Goal: Information Seeking & Learning: Check status

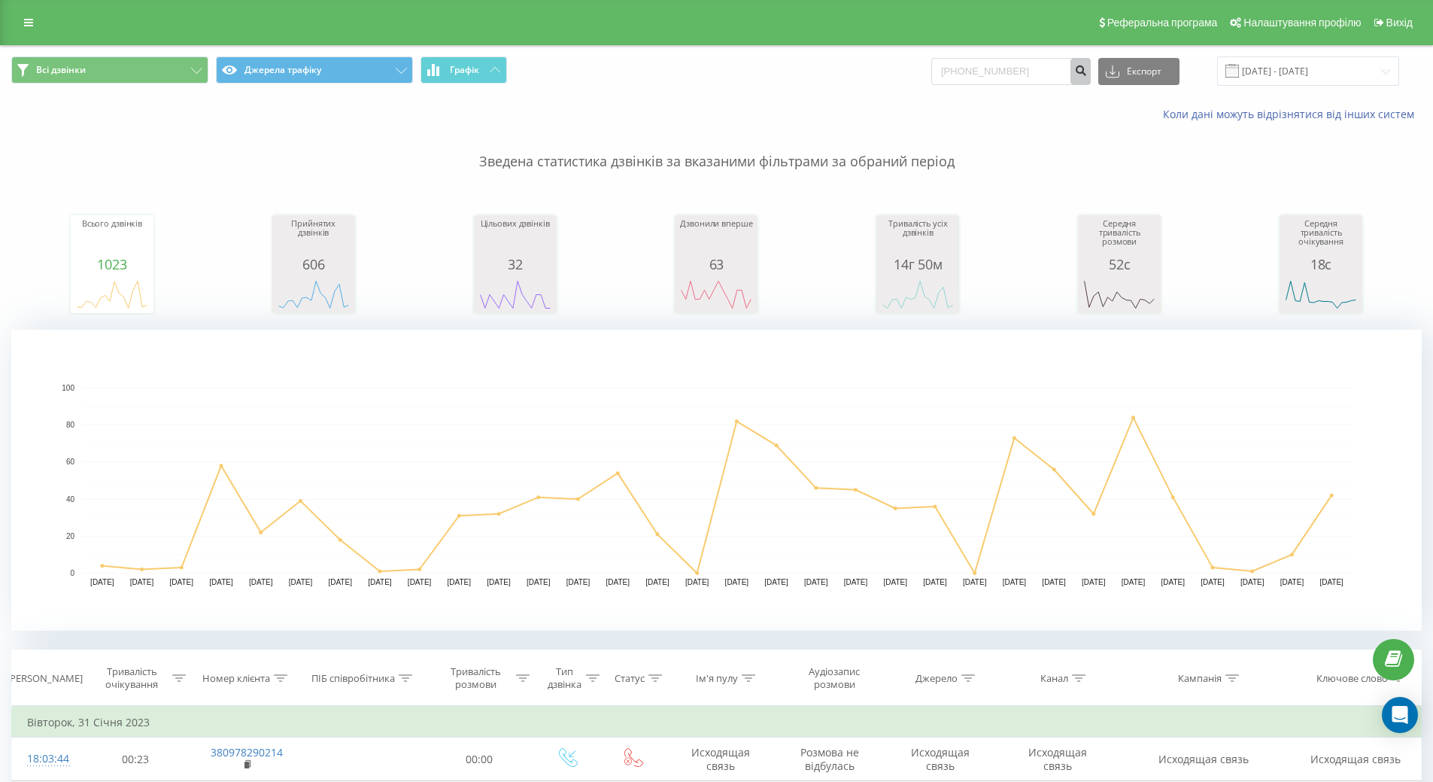
type input "[PHONE_NUMBER]"
click at [1091, 77] on button "submit" at bounding box center [1081, 71] width 20 height 27
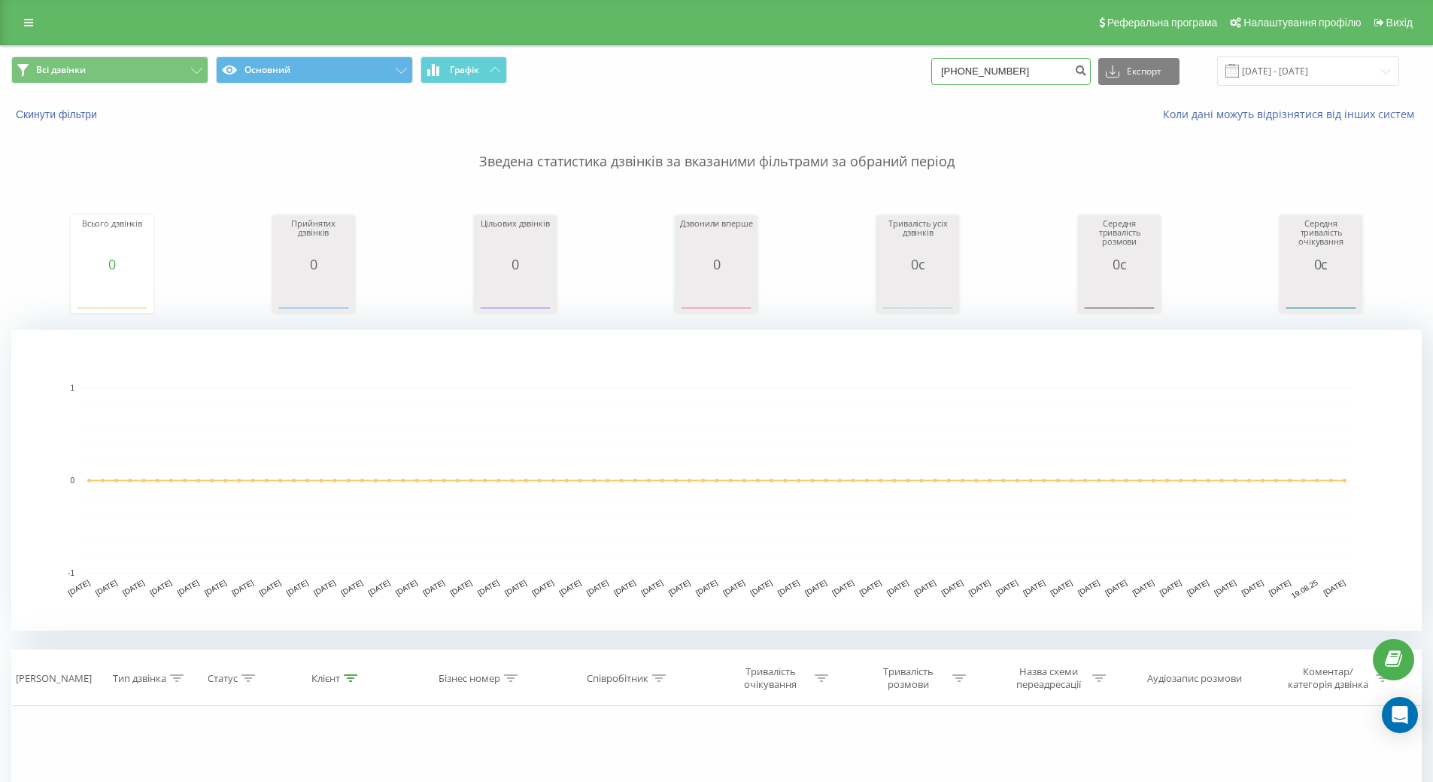
click at [956, 73] on input "8(097)082-00-54" at bounding box center [1010, 71] width 159 height 27
type input "[PHONE_NUMBER]"
click at [1087, 73] on icon "submit" at bounding box center [1080, 68] width 13 height 9
